Goal: Transaction & Acquisition: Purchase product/service

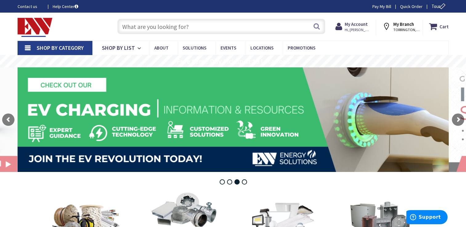
click at [196, 26] on input "text" at bounding box center [221, 26] width 208 height 15
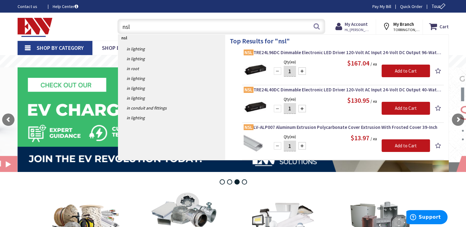
type input "nsl"
drag, startPoint x: 462, startPoint y: 92, endPoint x: 462, endPoint y: 102, distance: 9.9
click at [319, 26] on button "Search" at bounding box center [316, 26] width 8 height 14
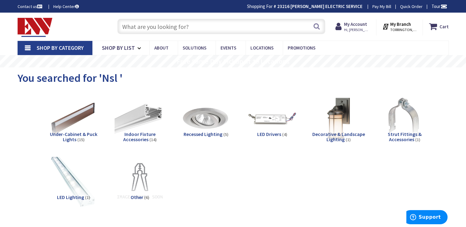
click at [69, 175] on img at bounding box center [74, 182] width 56 height 56
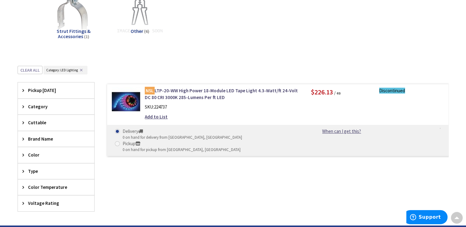
scroll to position [181, 0]
